Goal: Information Seeking & Learning: Learn about a topic

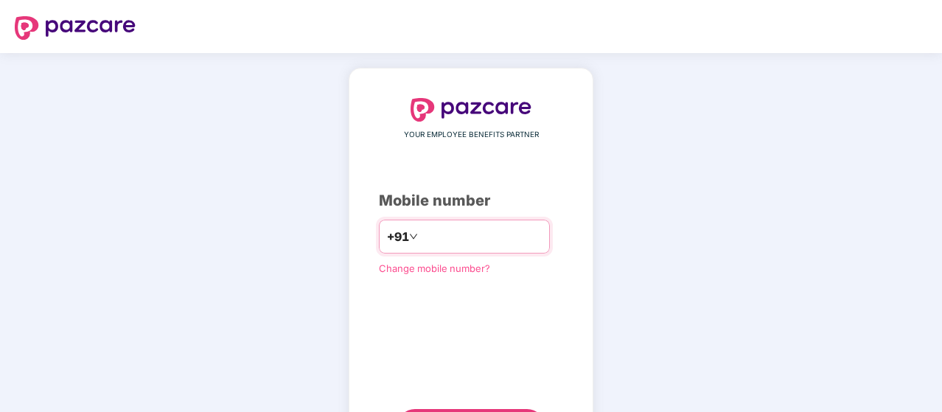
type input "**********"
click at [563, 158] on div "**********" at bounding box center [471, 270] width 184 height 345
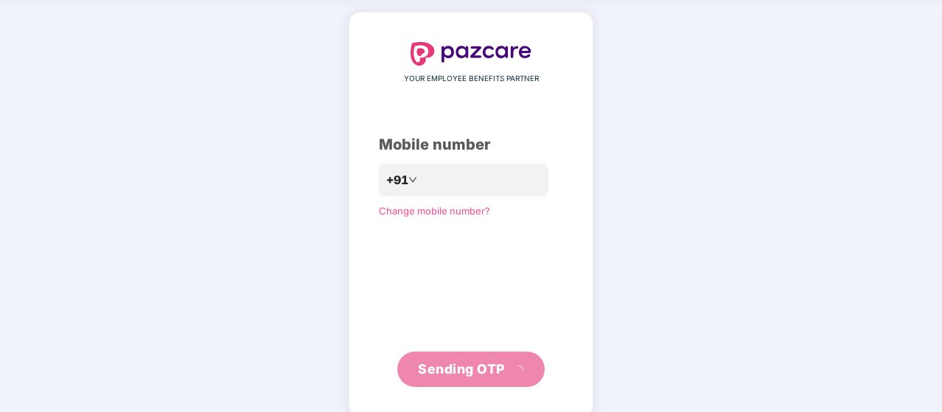
scroll to position [59, 0]
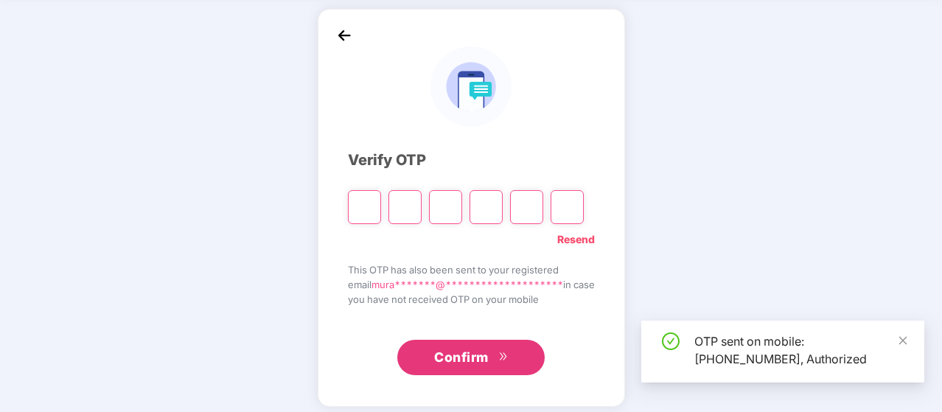
click at [455, 371] on button "Confirm" at bounding box center [470, 357] width 147 height 35
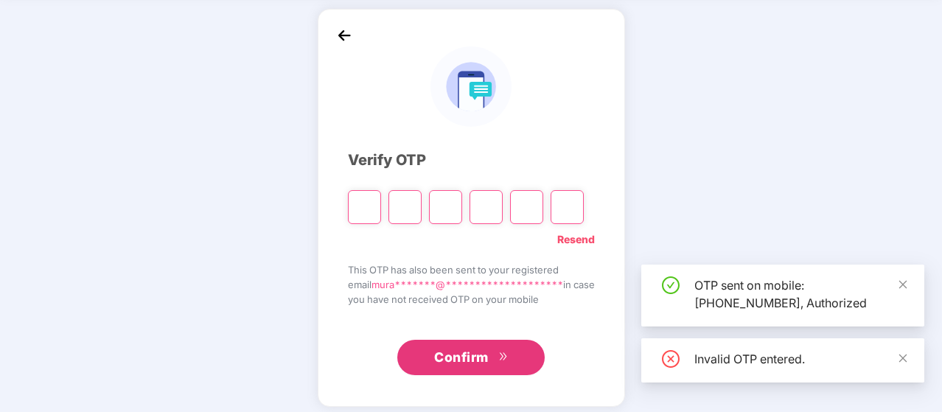
click at [368, 199] on input "Please enter verification code. Digit 1" at bounding box center [364, 207] width 33 height 34
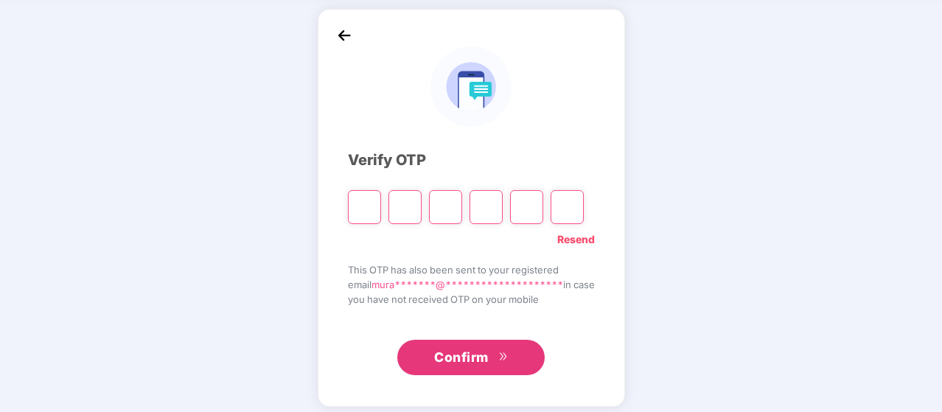
type input "*"
click at [448, 204] on input "*" at bounding box center [445, 207] width 33 height 34
type input "*"
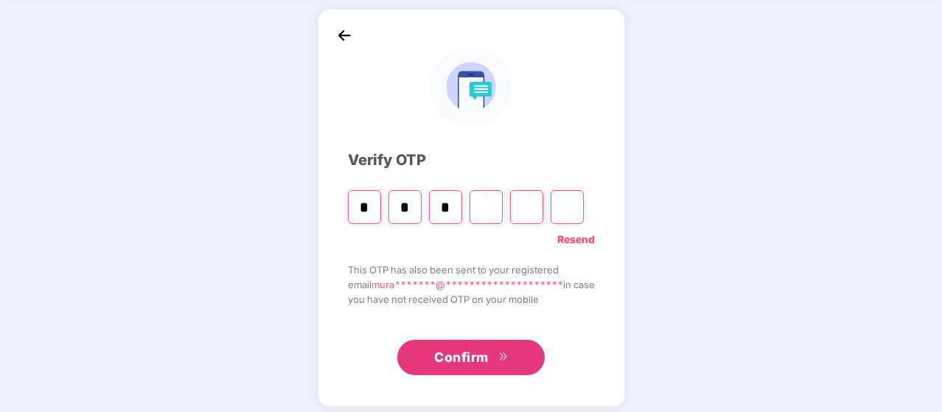
type input "*"
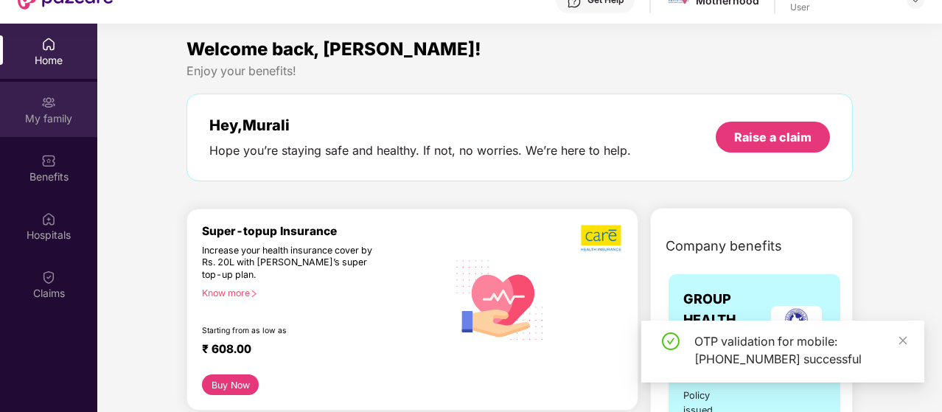
click at [56, 116] on div "My family" at bounding box center [48, 118] width 97 height 15
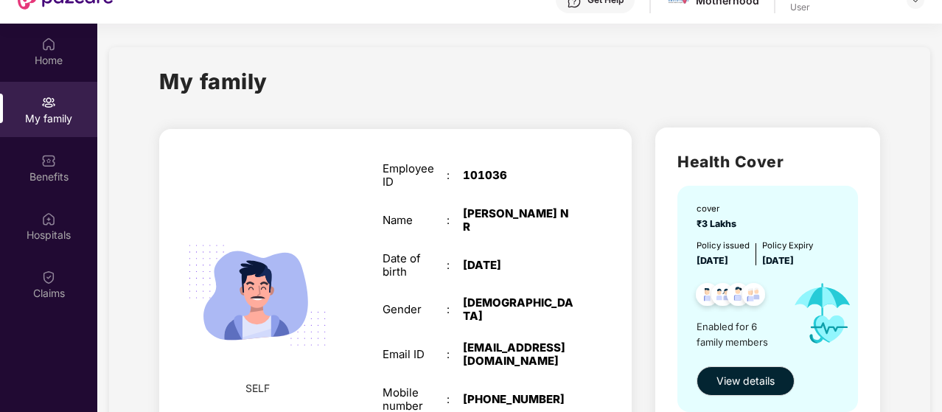
click at [589, 83] on div "My family" at bounding box center [519, 90] width 720 height 51
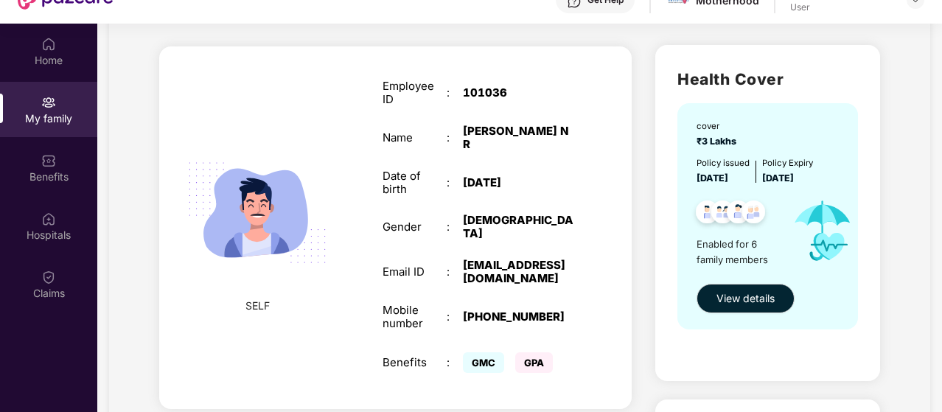
scroll to position [118, 0]
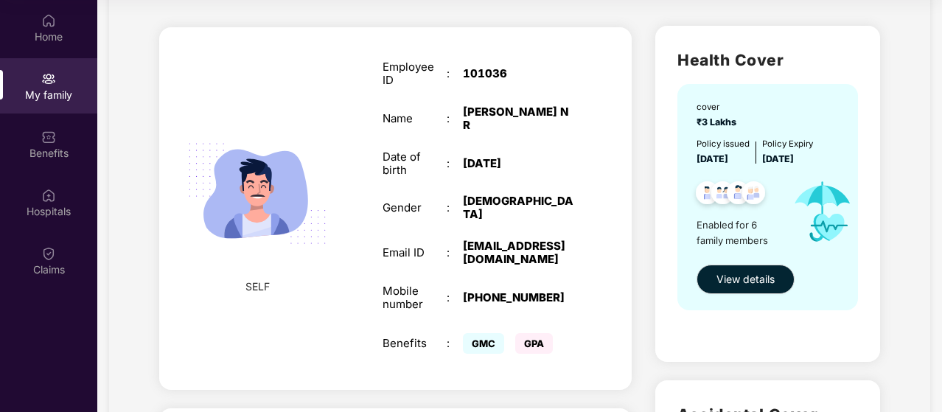
scroll to position [52, 0]
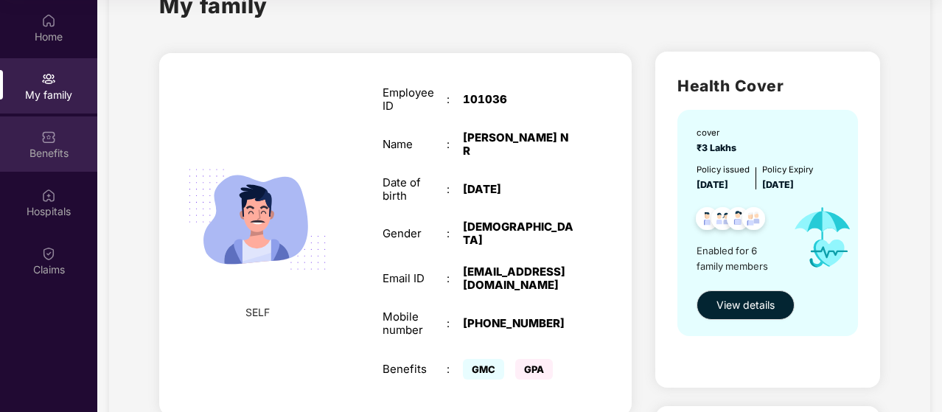
click at [58, 134] on div "Benefits" at bounding box center [48, 143] width 97 height 55
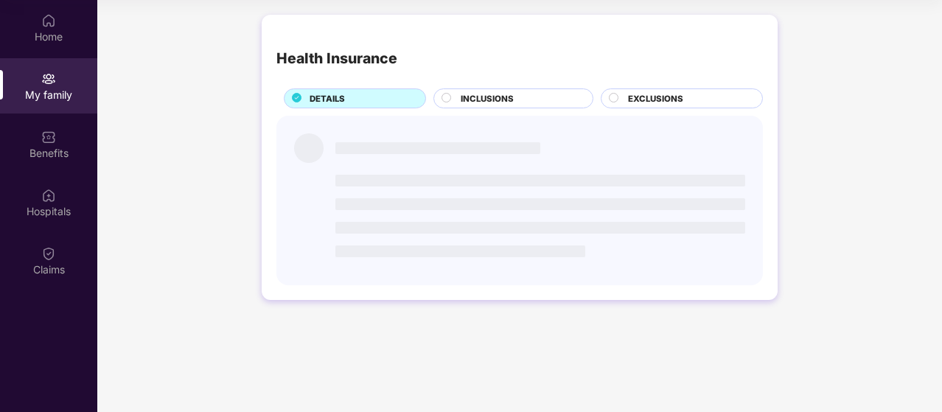
scroll to position [0, 0]
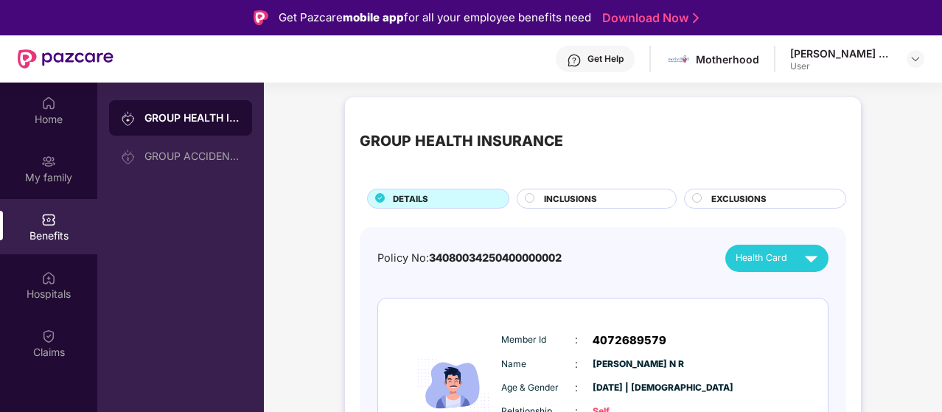
click at [522, 203] on div "INCLUSIONS" at bounding box center [596, 199] width 160 height 20
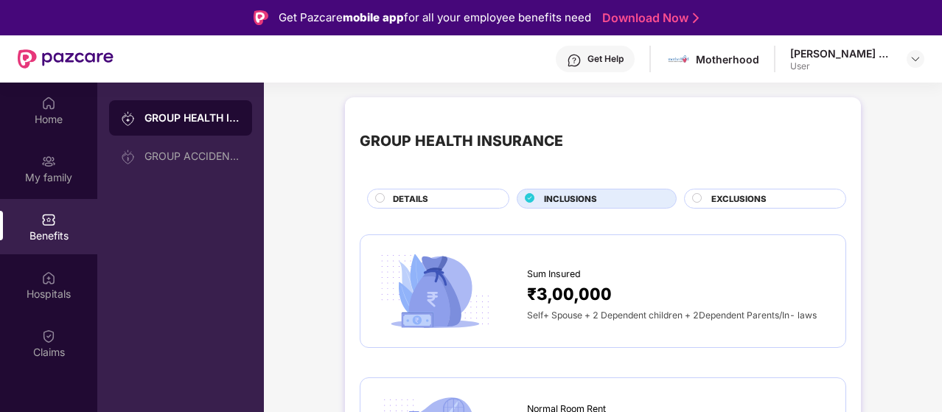
click at [575, 282] on span "₹3,00,000" at bounding box center [569, 294] width 85 height 26
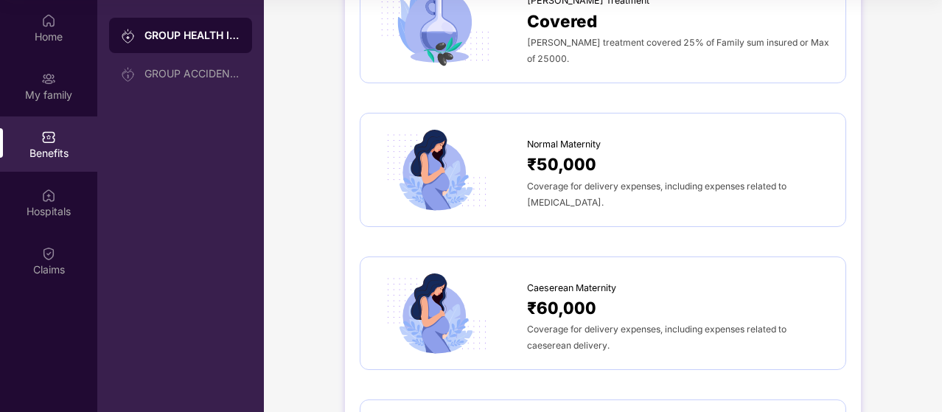
scroll to position [1553, 0]
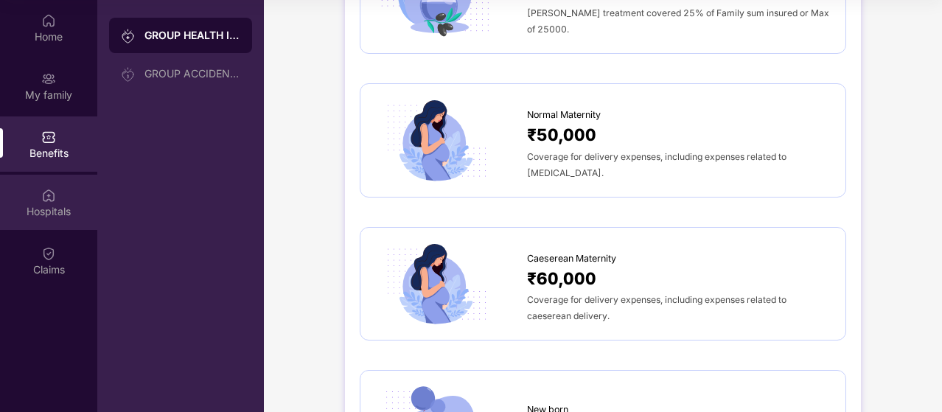
click at [39, 206] on div "Hospitals" at bounding box center [48, 211] width 97 height 15
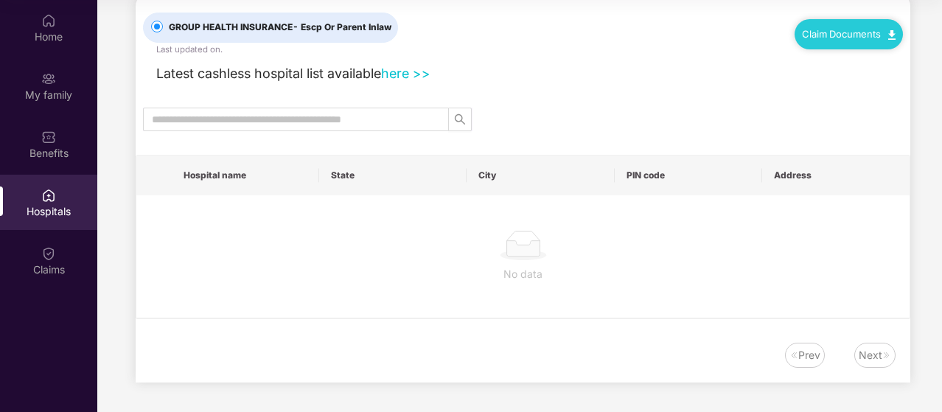
scroll to position [0, 0]
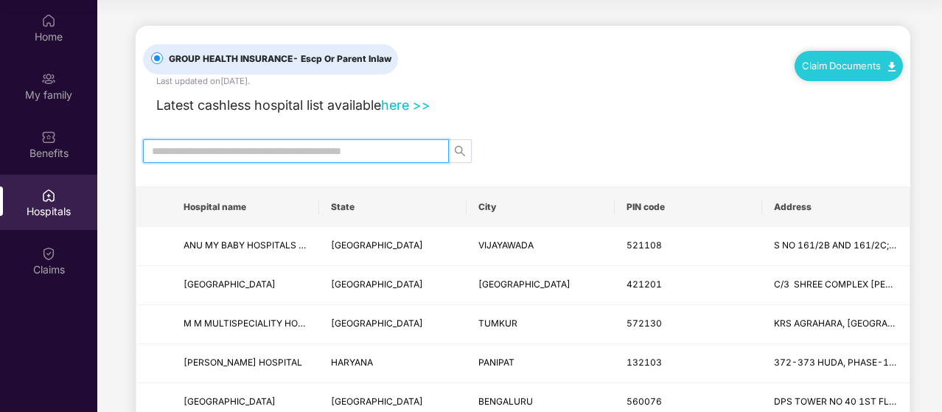
click at [326, 150] on input "text" at bounding box center [290, 151] width 276 height 16
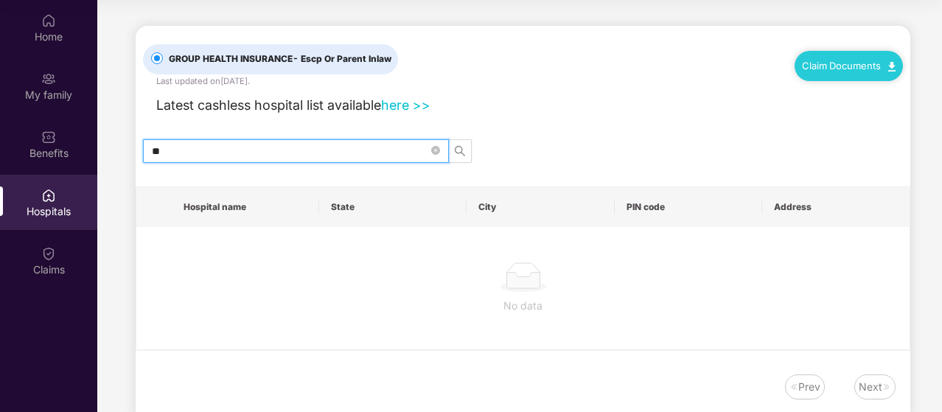
type input "*"
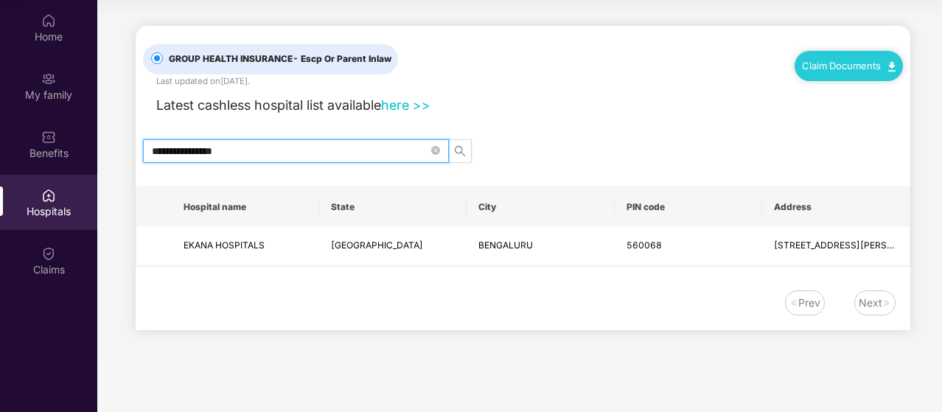
click at [326, 150] on input "**********" at bounding box center [290, 151] width 276 height 16
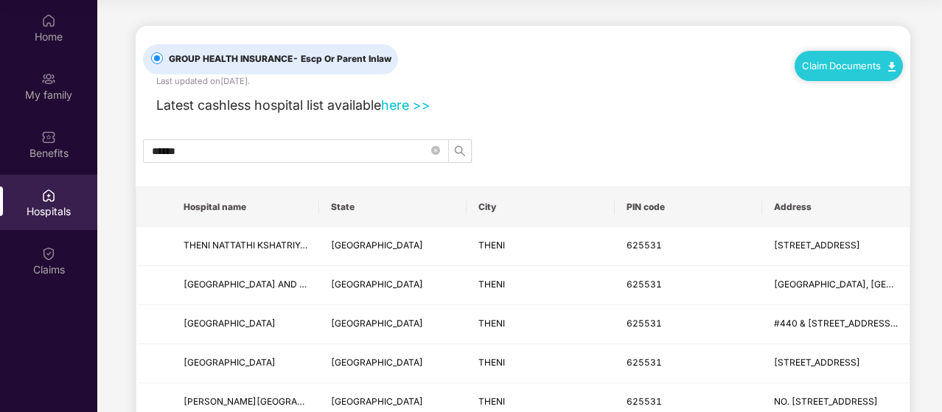
click at [632, 163] on div "GROUP HEALTH INSURANCE - Escp Or Parent Inlaw Last updated on 15 Sep 2025 . Cla…" at bounding box center [523, 256] width 774 height 460
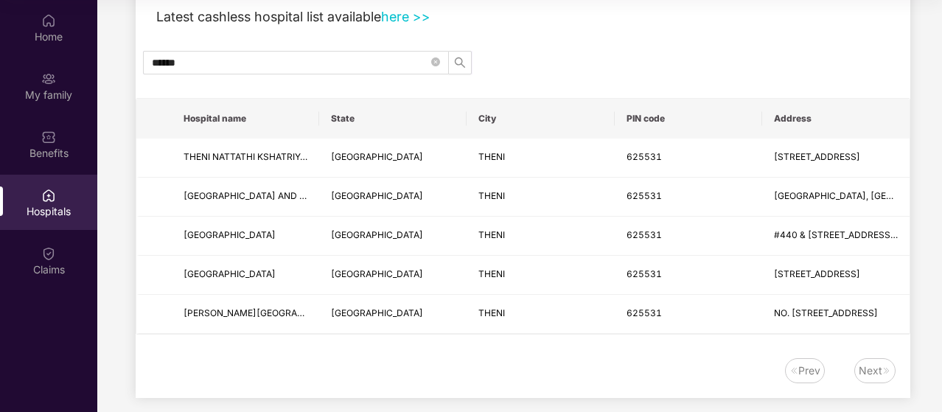
scroll to position [100, 0]
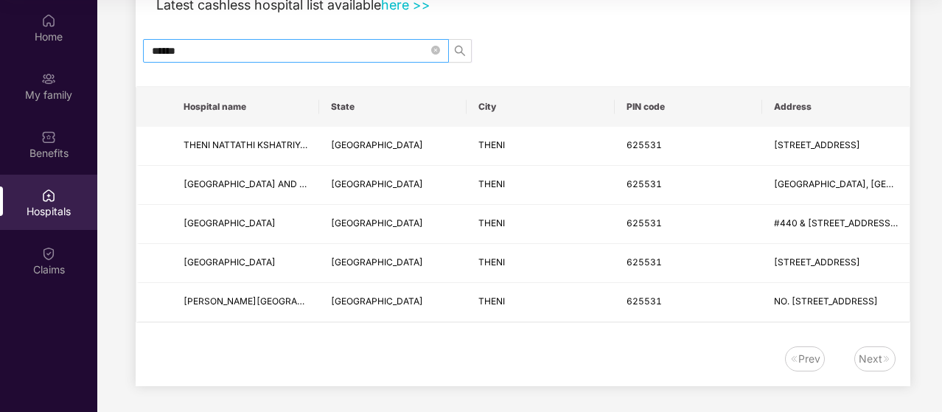
click at [196, 49] on input "******" at bounding box center [290, 51] width 276 height 16
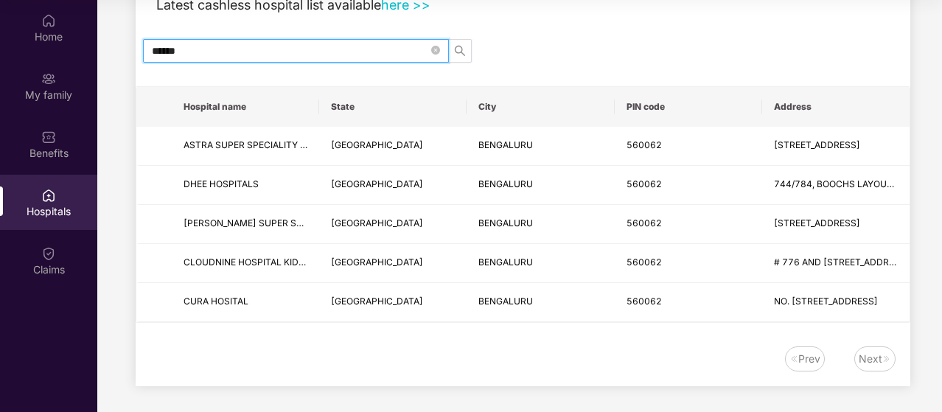
type input "******"
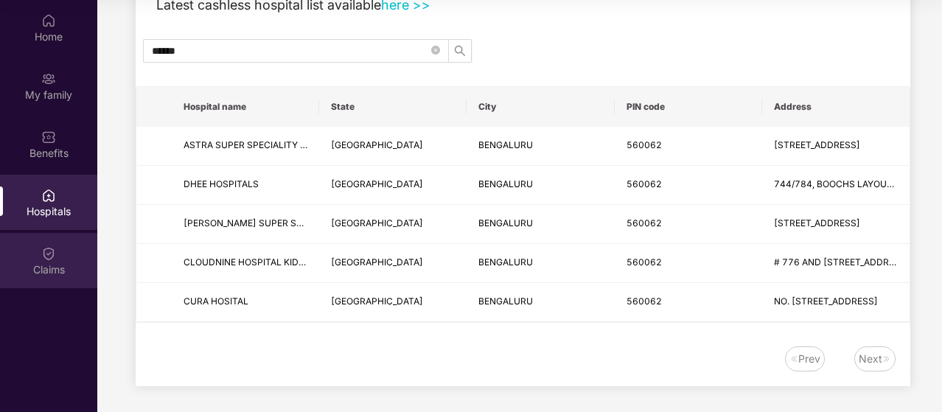
click at [73, 276] on div "Claims" at bounding box center [48, 269] width 97 height 15
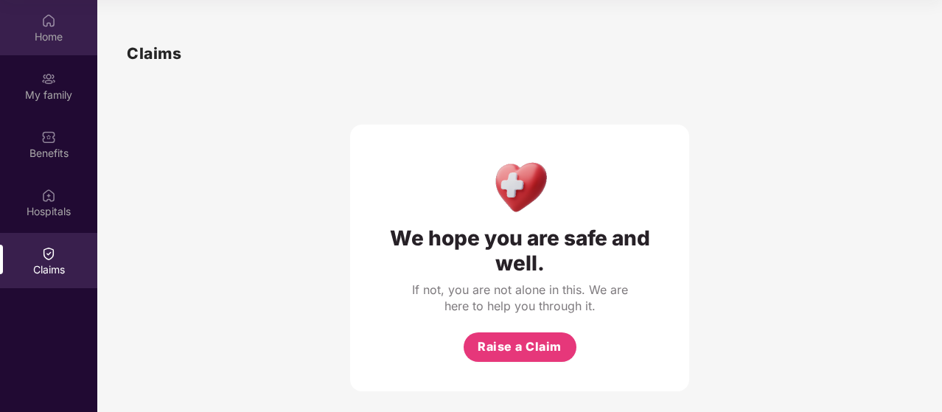
click at [47, 32] on div "Home" at bounding box center [48, 36] width 97 height 15
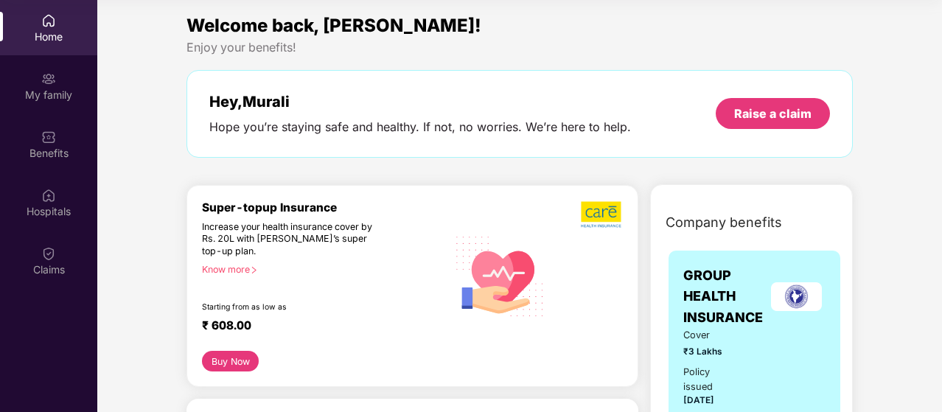
click at [416, 127] on div "Hope you’re staying safe and healthy. If not, no worries. We’re here to help." at bounding box center [419, 126] width 421 height 15
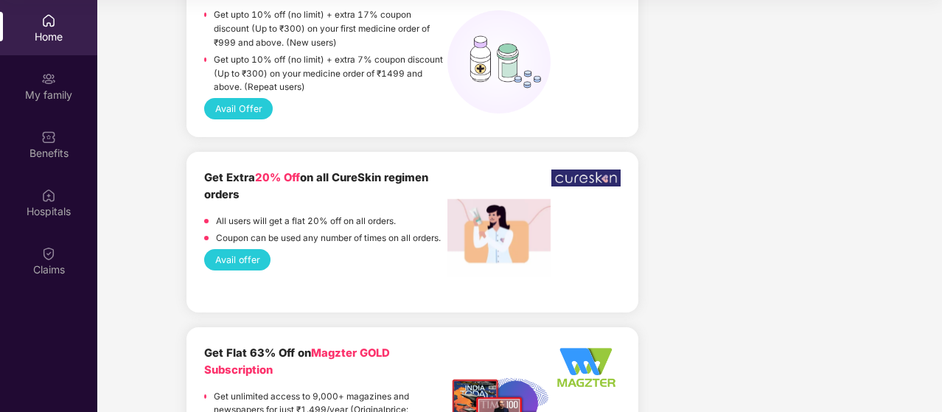
scroll to position [1474, 0]
